Goal: Register for event/course

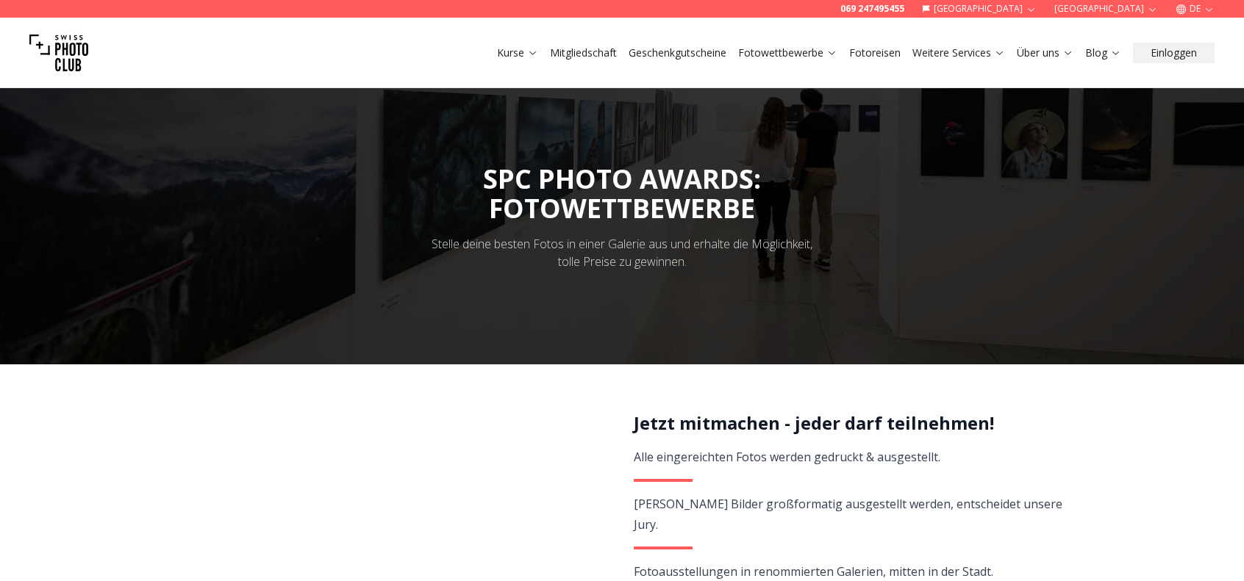
click at [801, 58] on link "Fotowettbewerbe" at bounding box center [787, 53] width 99 height 15
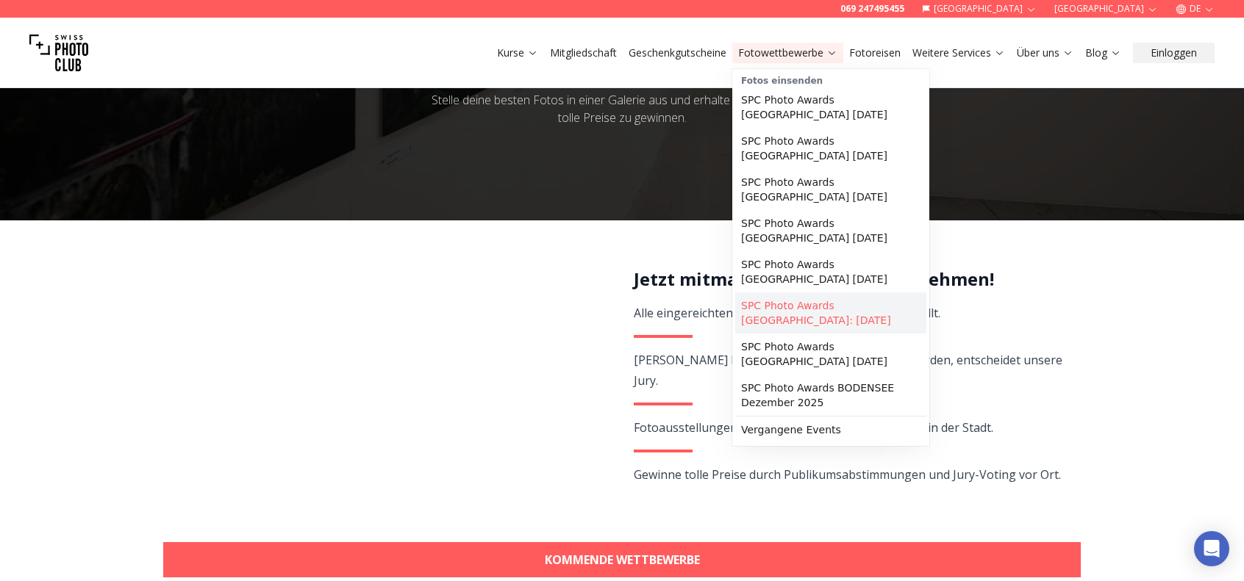
scroll to position [147, 0]
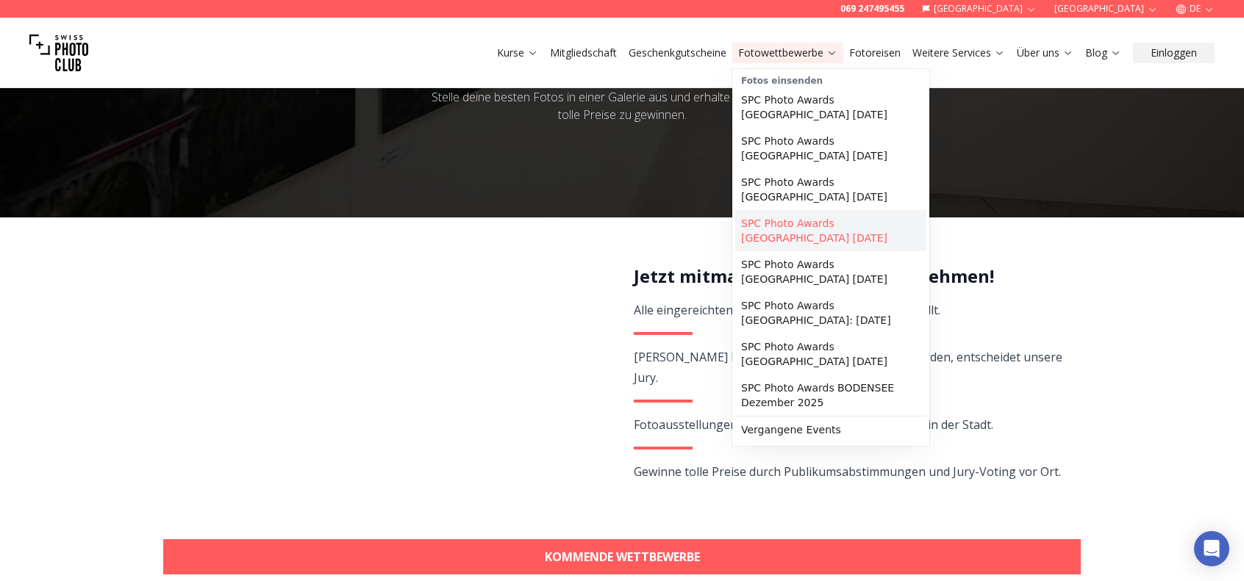
click at [860, 212] on link "SPC Photo Awards [GEOGRAPHIC_DATA] [DATE]" at bounding box center [830, 230] width 191 height 41
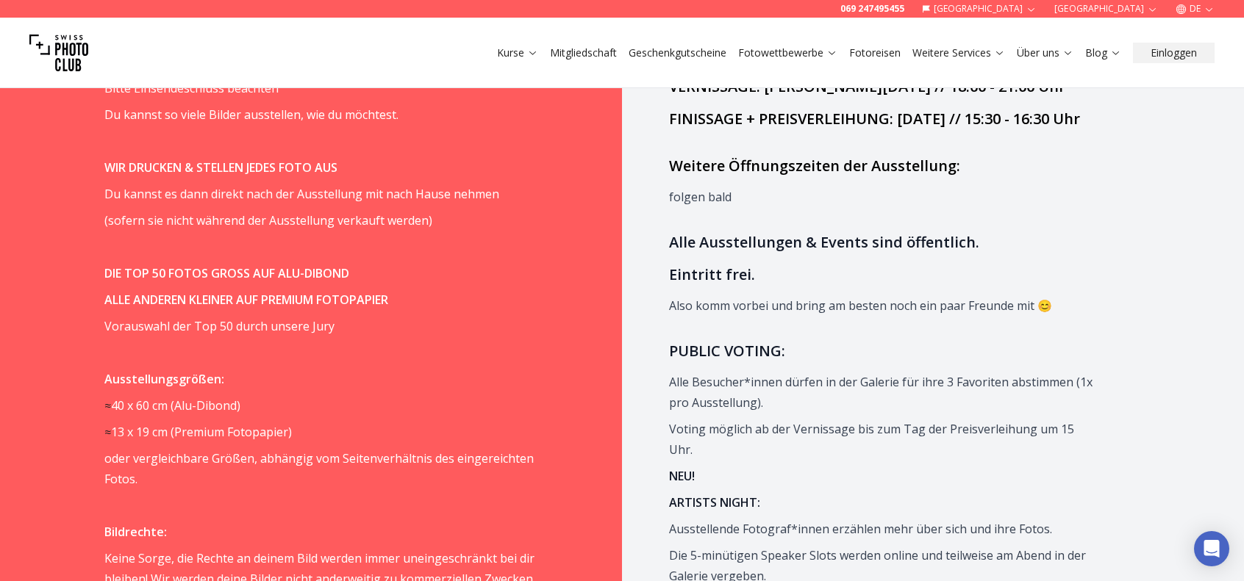
scroll to position [1176, 0]
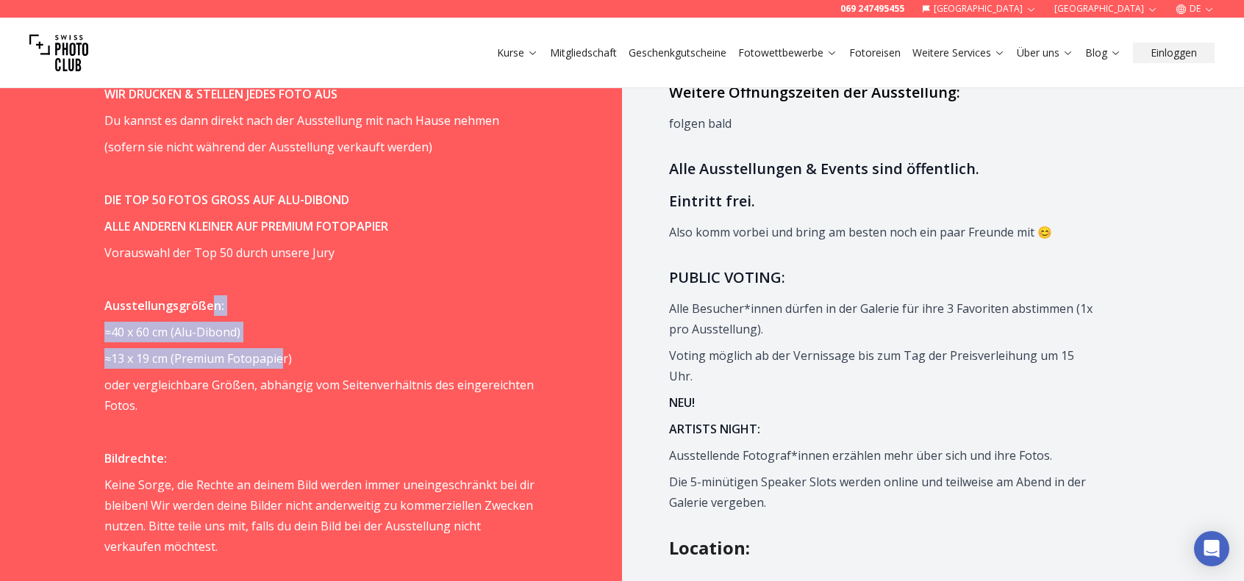
drag, startPoint x: 215, startPoint y: 242, endPoint x: 291, endPoint y: 298, distance: 94.7
click at [292, 348] on p "≈ 13 x 19 cm ( Premium Fotopapier)" at bounding box center [319, 358] width 430 height 21
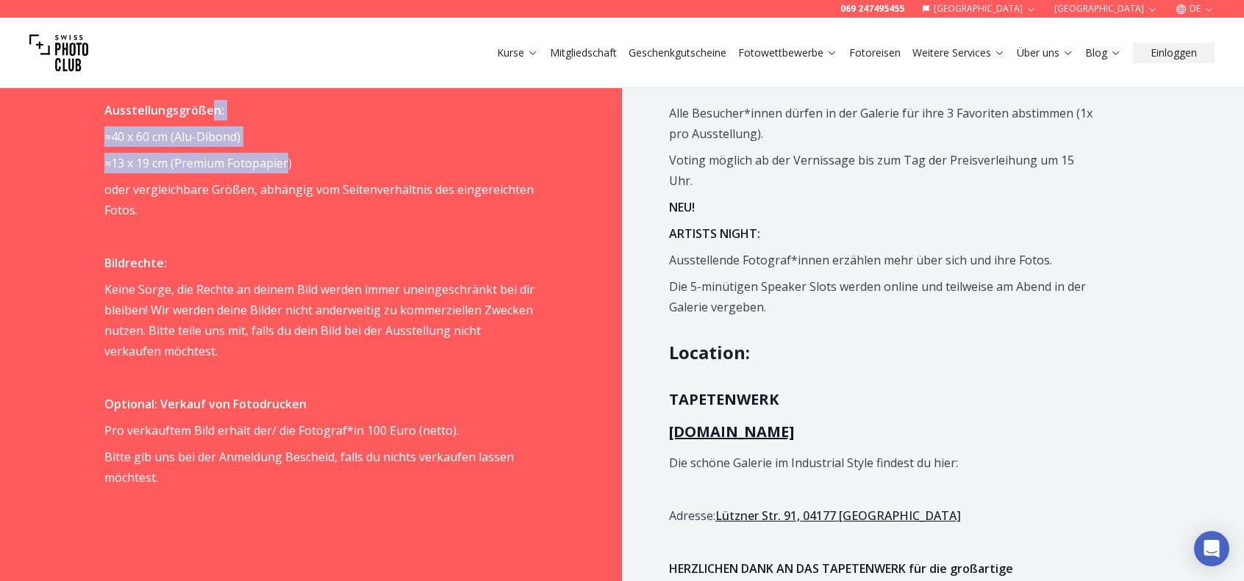
scroll to position [1323, 0]
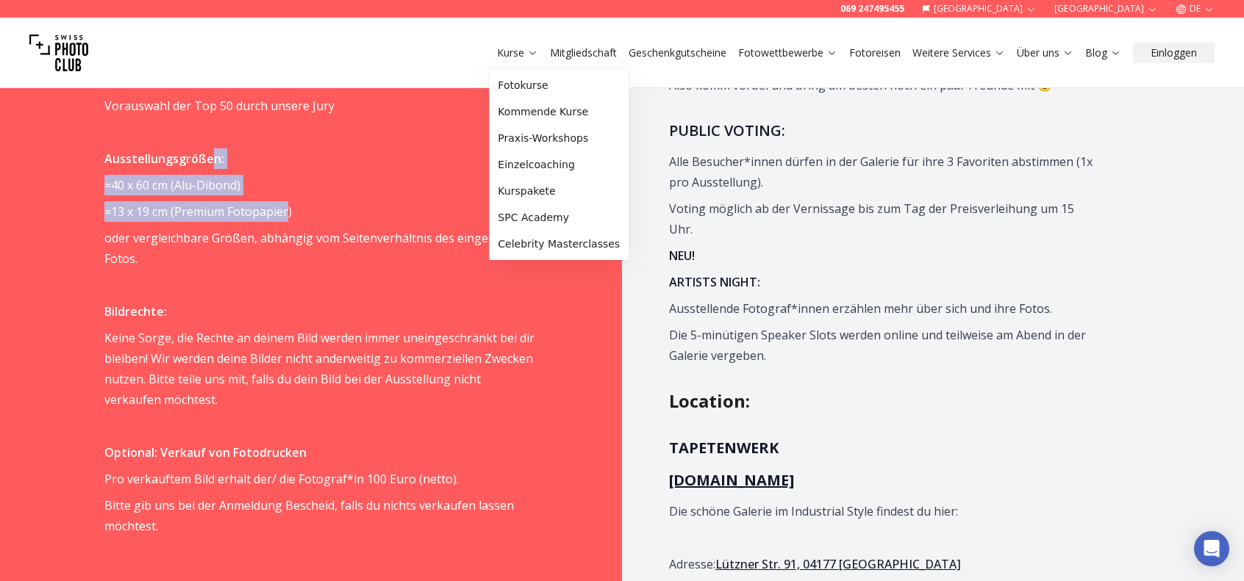
click at [516, 49] on link "Kurse" at bounding box center [517, 53] width 41 height 15
